Goal: Task Accomplishment & Management: Use online tool/utility

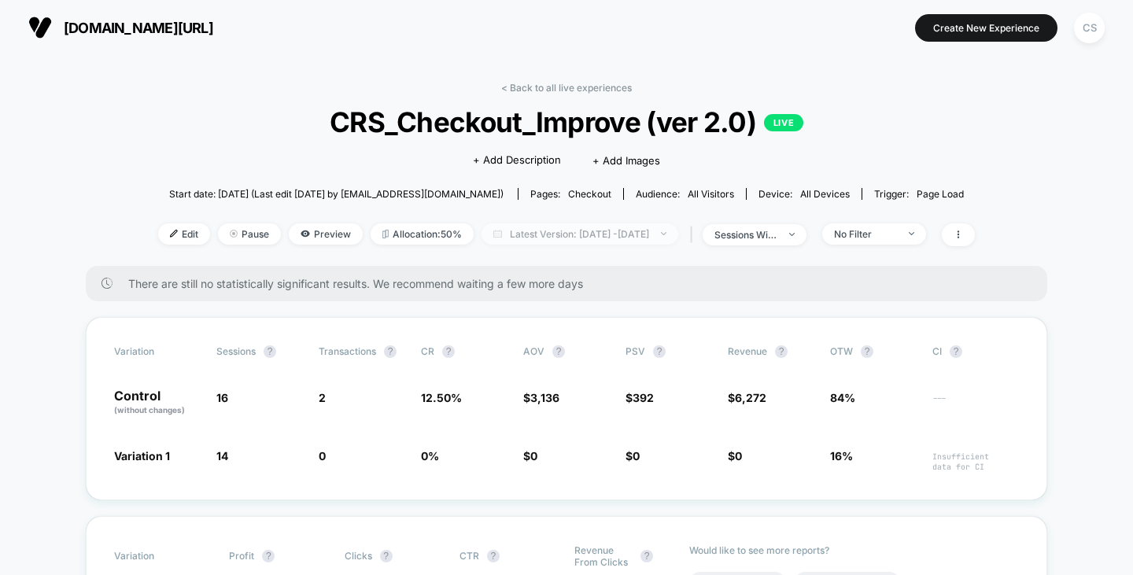
click at [624, 234] on span "Latest Version: [DATE] - [DATE]" at bounding box center [579, 233] width 197 height 21
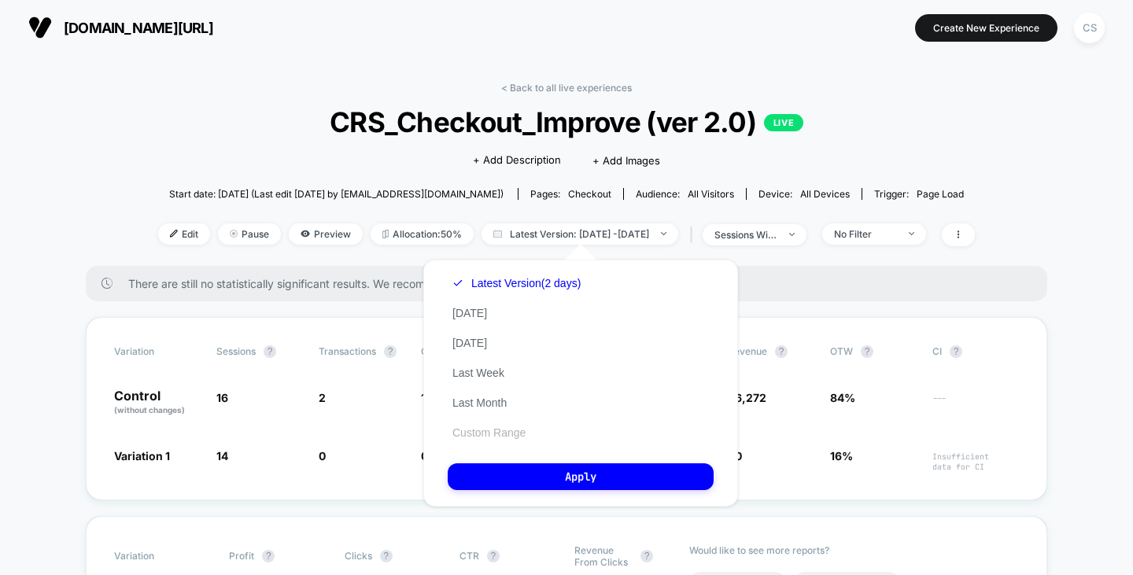
click at [502, 432] on button "Custom Range" at bounding box center [489, 433] width 83 height 14
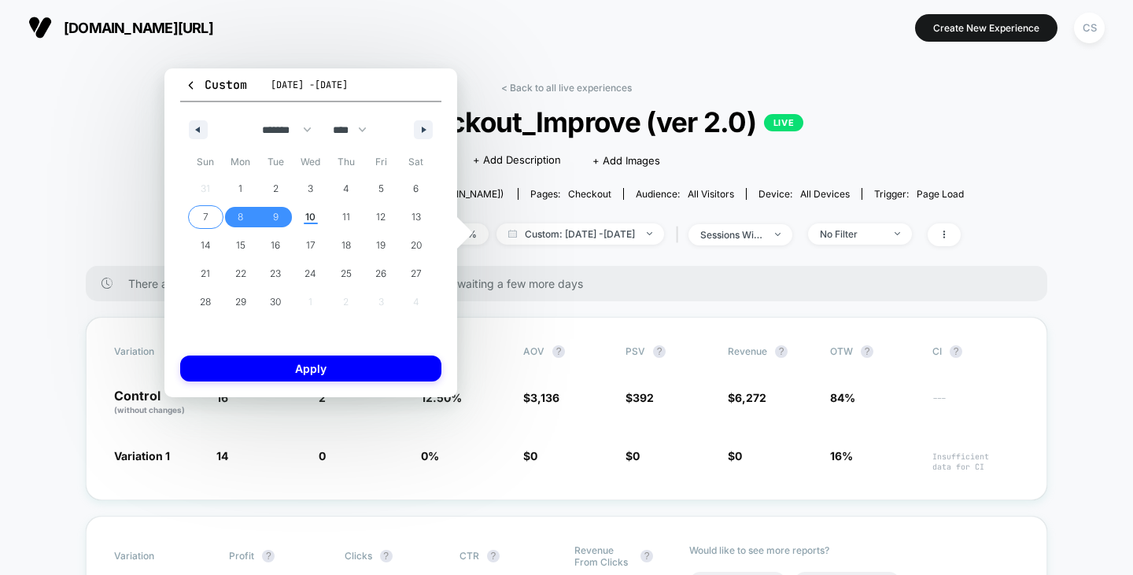
click at [208, 213] on span "7" at bounding box center [205, 217] width 35 height 20
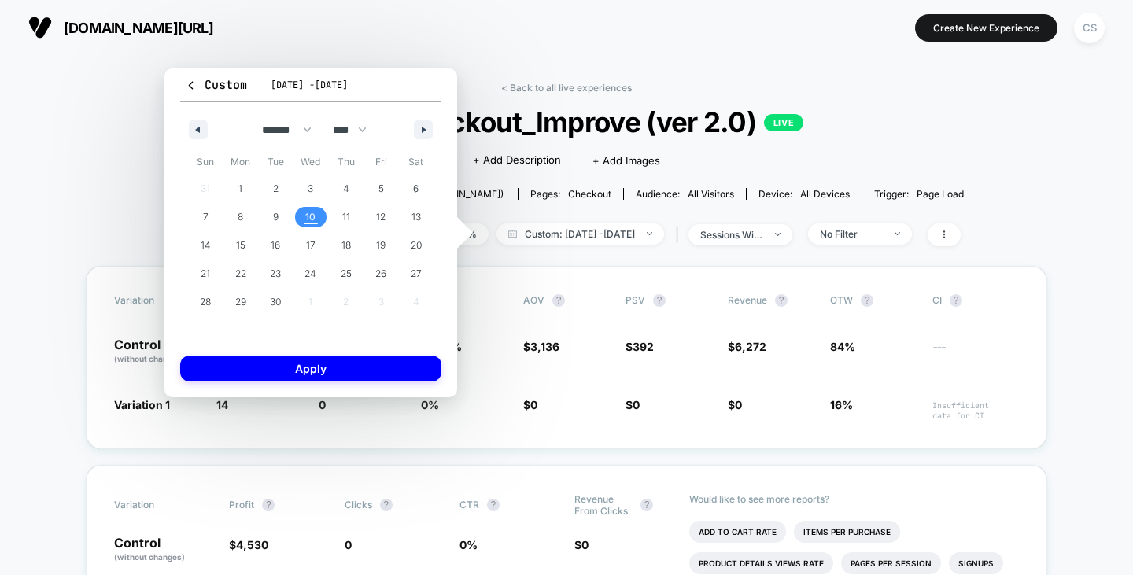
click at [311, 213] on span "10" at bounding box center [310, 217] width 10 height 28
click at [334, 369] on button "Apply" at bounding box center [310, 369] width 261 height 26
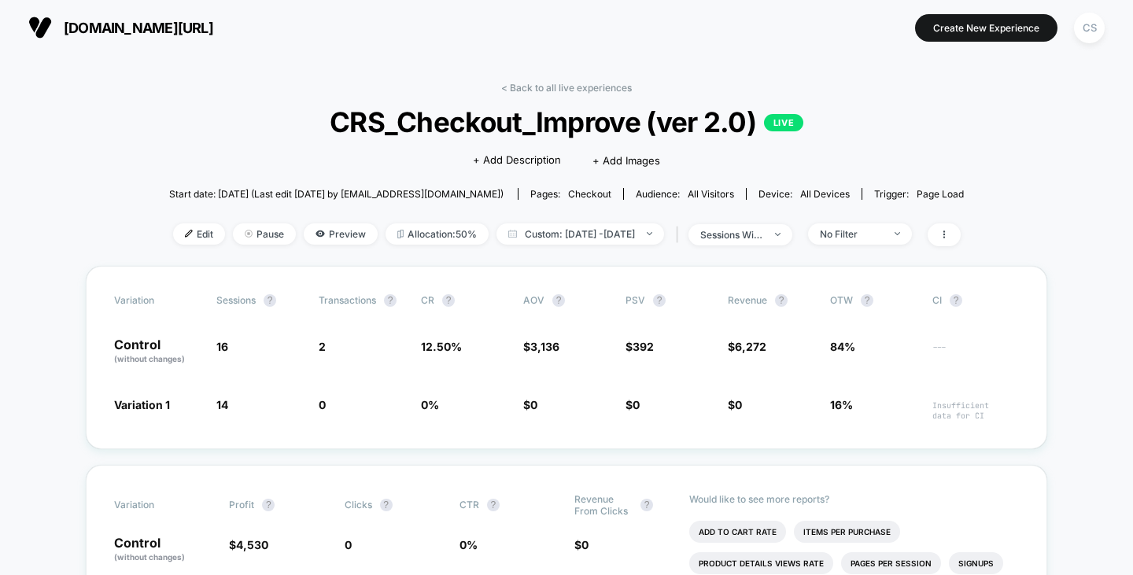
click at [792, 227] on div "| sessions with impression" at bounding box center [732, 234] width 120 height 23
click at [792, 230] on span "sessions with impression" at bounding box center [740, 234] width 104 height 21
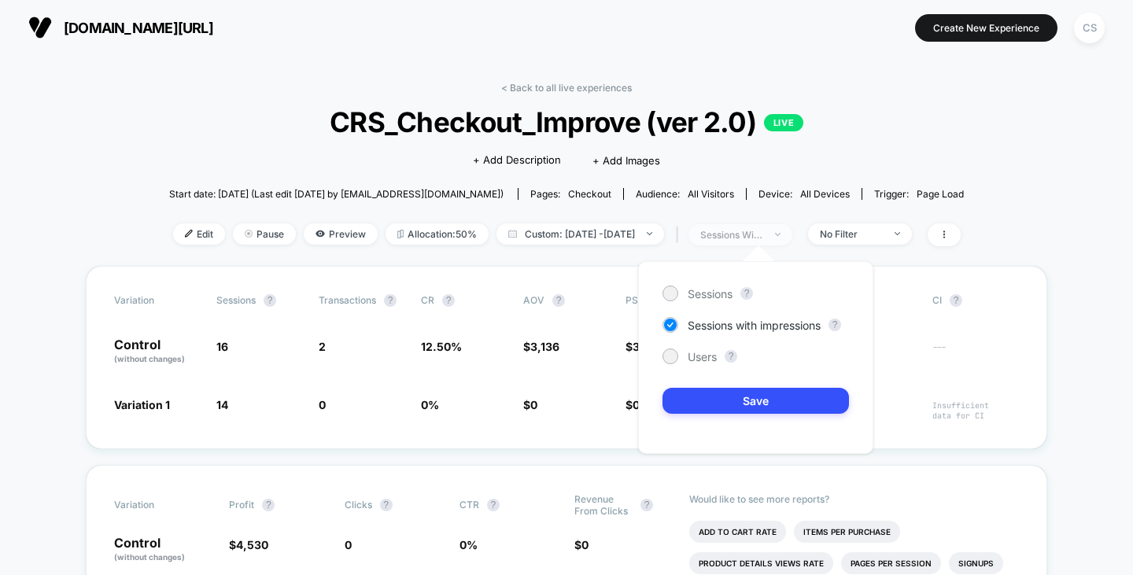
click at [792, 230] on span "sessions with impression" at bounding box center [740, 234] width 104 height 21
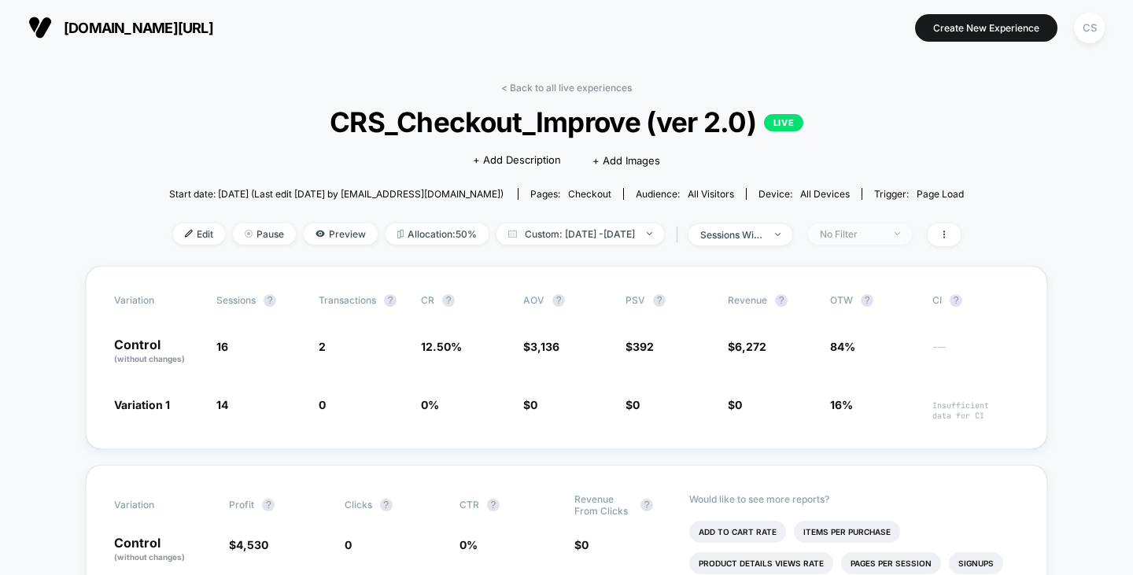
click at [877, 239] on span "No Filter" at bounding box center [860, 233] width 104 height 21
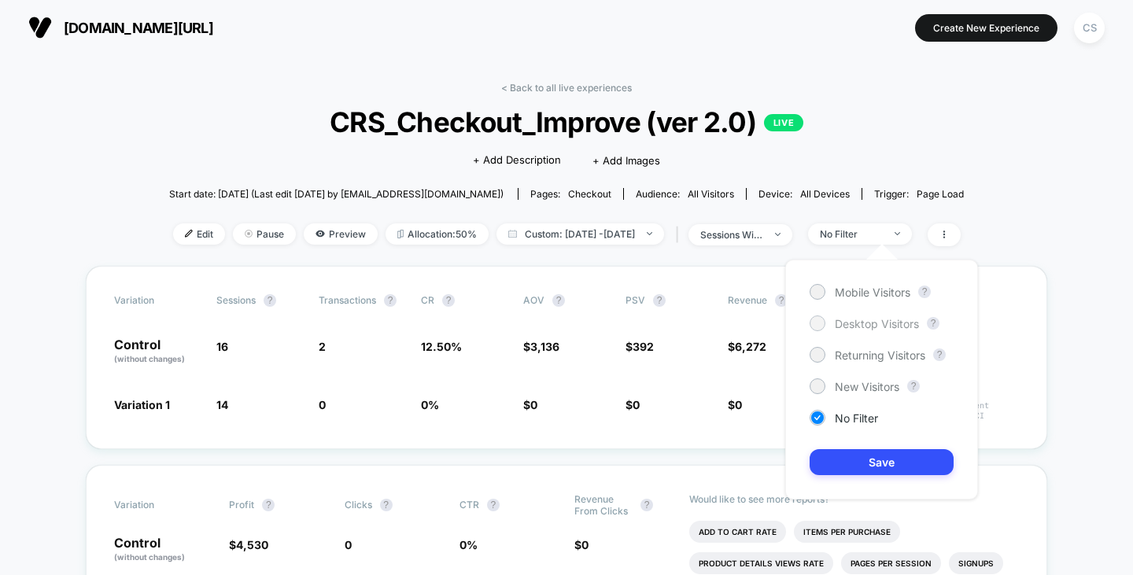
click at [875, 325] on span "Desktop Visitors" at bounding box center [877, 323] width 84 height 13
click at [880, 467] on button "Save" at bounding box center [882, 462] width 144 height 26
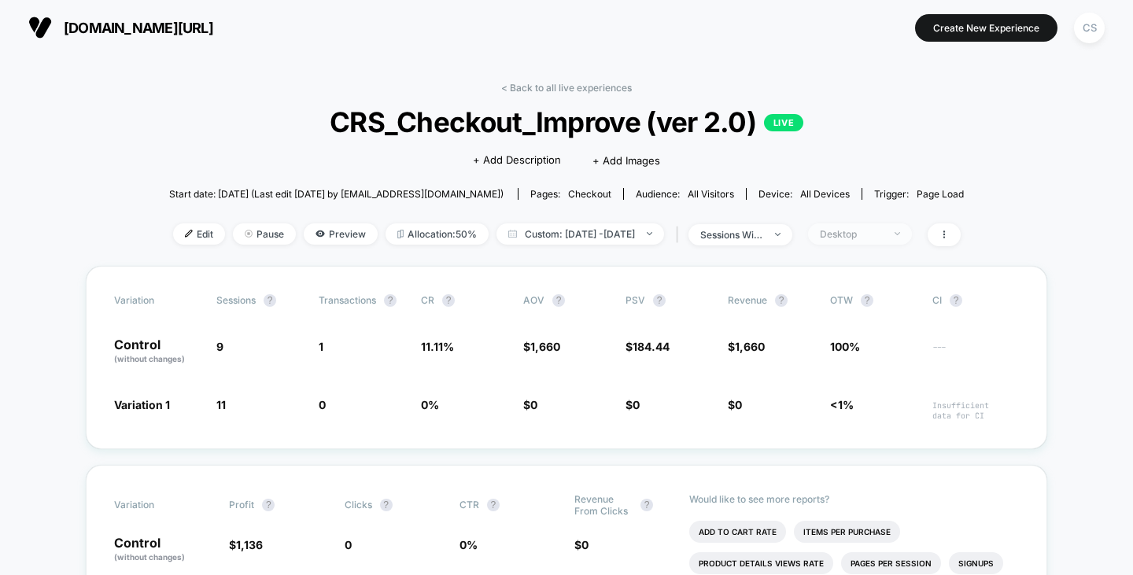
click at [883, 236] on div "Desktop" at bounding box center [851, 234] width 63 height 12
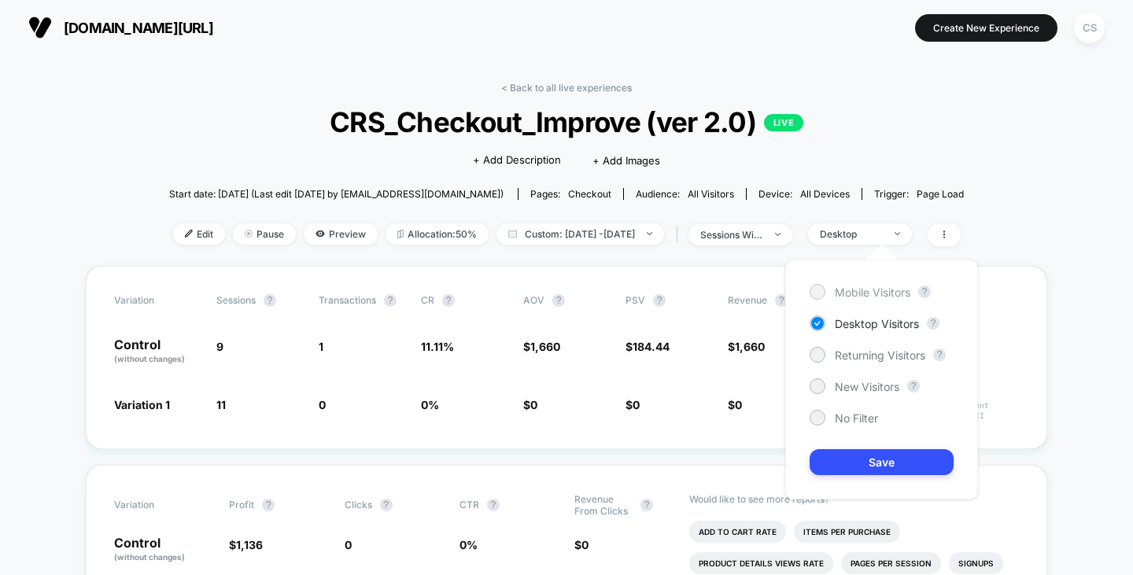
click at [876, 286] on span "Mobile Visitors" at bounding box center [873, 292] width 76 height 13
click at [880, 463] on button "Save" at bounding box center [882, 462] width 144 height 26
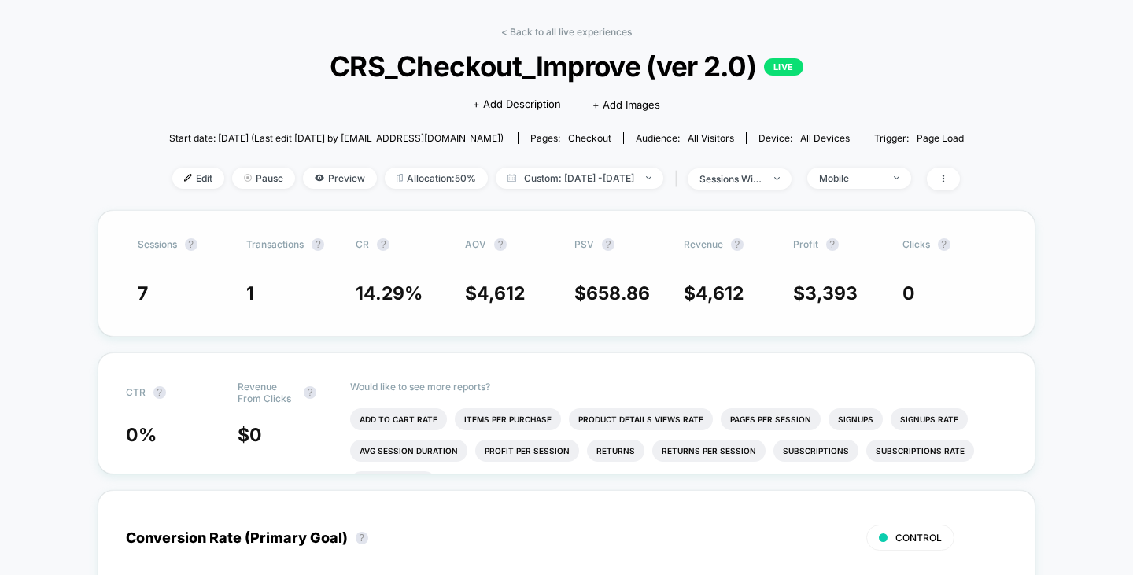
scroll to position [79, 0]
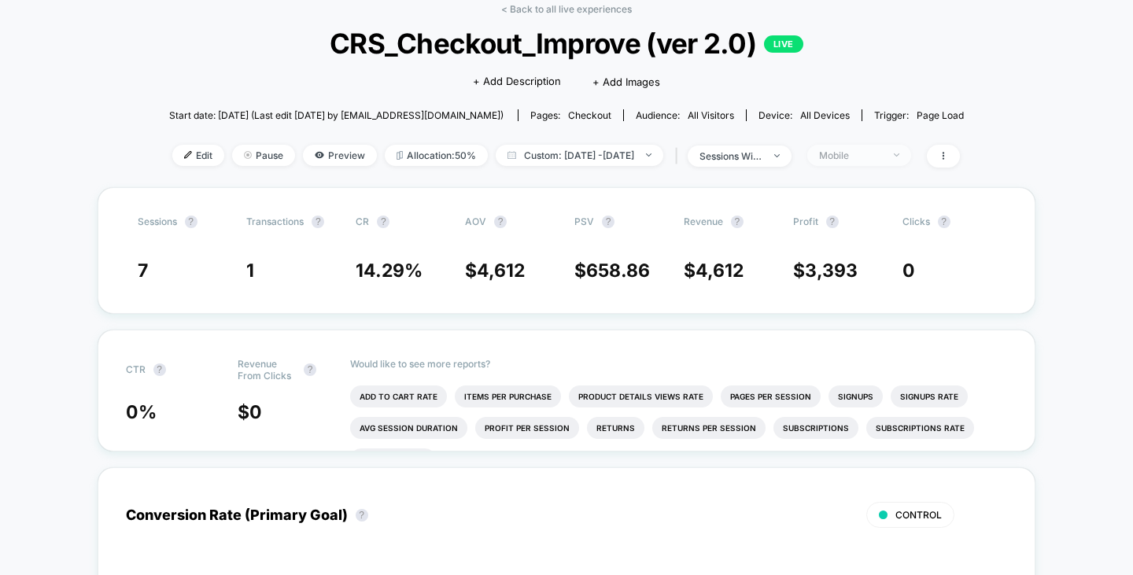
click at [872, 147] on span "Mobile" at bounding box center [859, 155] width 104 height 21
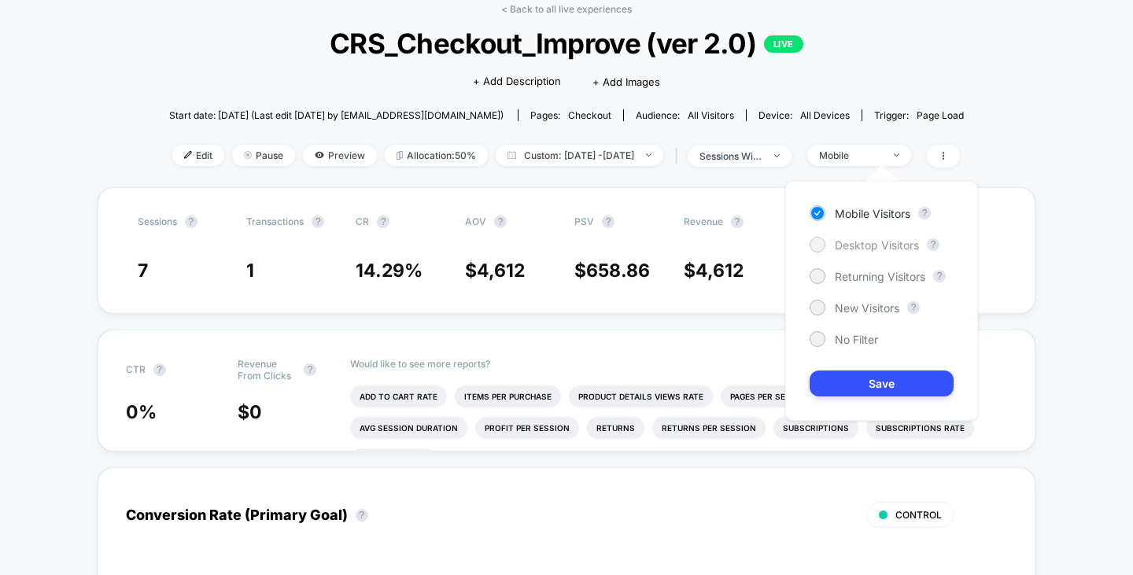
click at [845, 241] on span "Desktop Visitors" at bounding box center [877, 244] width 84 height 13
click at [861, 379] on button "Save" at bounding box center [882, 384] width 144 height 26
